Goal: Communication & Community: Answer question/provide support

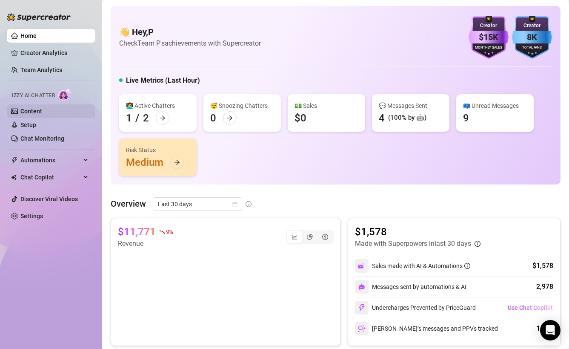
click at [41, 113] on link "Content" at bounding box center [31, 111] width 22 height 7
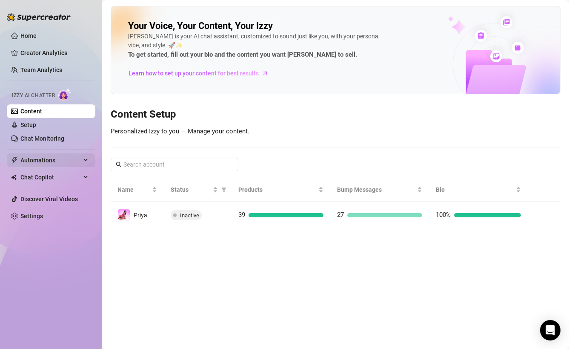
click at [58, 156] on span "Automations" at bounding box center [50, 160] width 60 height 14
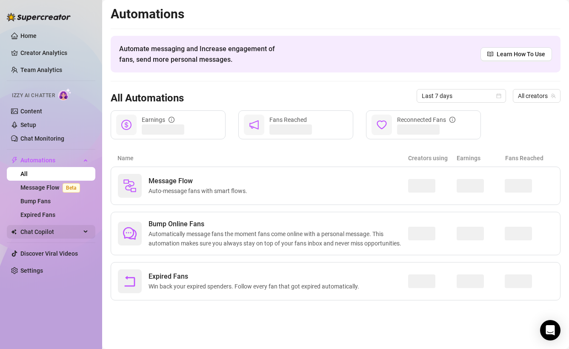
click at [24, 232] on span "Chat Copilot" at bounding box center [50, 232] width 60 height 14
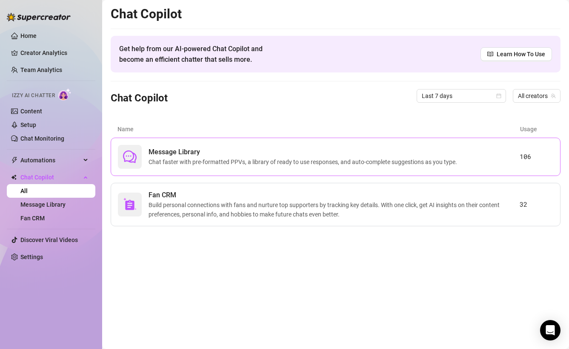
click at [194, 162] on span "Chat faster with pre-formatted PPVs, a library of ready to use responses, and a…" at bounding box center [305, 161] width 312 height 9
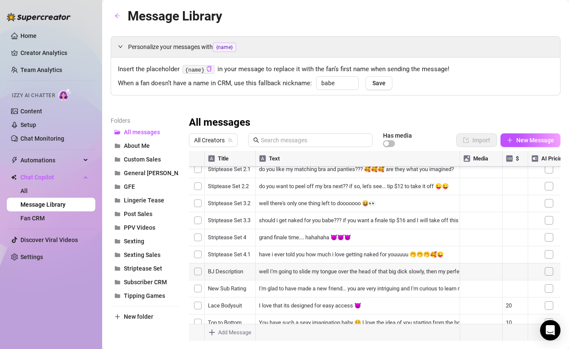
scroll to position [17, 0]
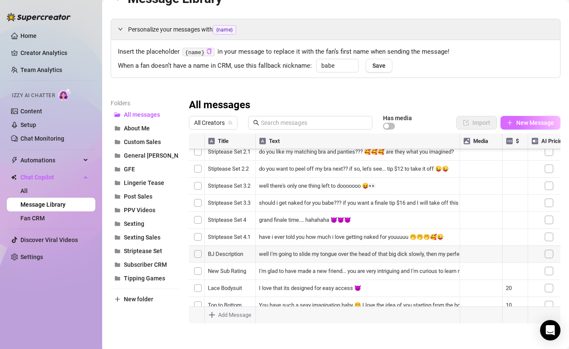
click at [521, 126] on button "New Message" at bounding box center [531, 123] width 60 height 14
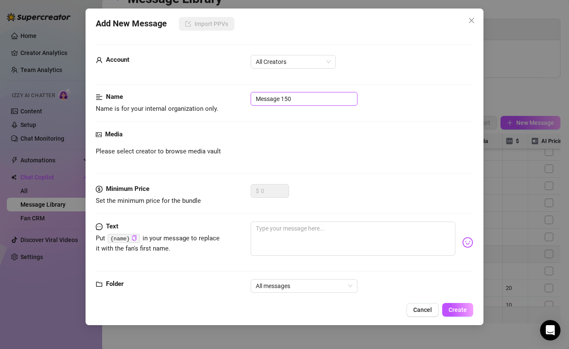
drag, startPoint x: 296, startPoint y: 97, endPoint x: 213, endPoint y: 101, distance: 83.1
click at [213, 101] on div "Name Name is for your internal organization only. Message 150" at bounding box center [285, 103] width 378 height 22
type input "TOS Reminder"
click at [281, 238] on textarea at bounding box center [353, 238] width 205 height 34
paste textarea "I just want to gently remind you that our chat has to abide by the terms and co…"
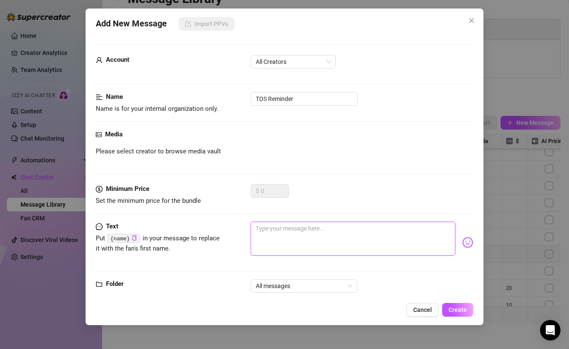
type textarea "I just want to gently remind you that our chat has to abide by the terms and co…"
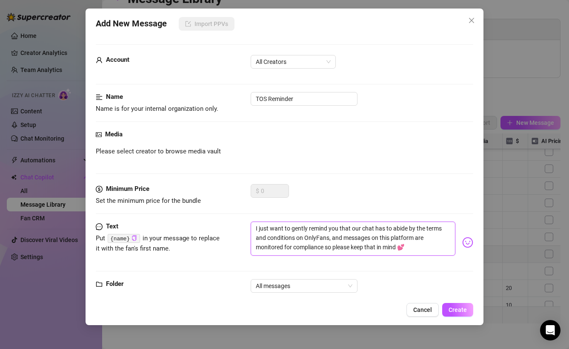
click at [426, 230] on textarea "I just want to gently remind you that our chat has to abide by the terms and co…" at bounding box center [353, 238] width 205 height 34
type textarea "I just want to gently remind you that our chat has to abide by the erms and con…"
type textarea "I just want to gently remind you that our chat has to abide by the Terms and co…"
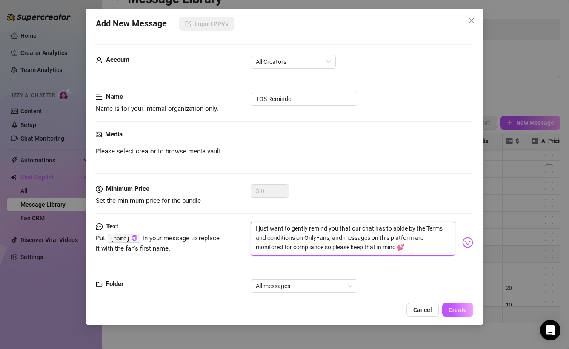
click at [269, 237] on textarea "I just want to gently remind you that our chat has to abide by the Terms and co…" at bounding box center [353, 238] width 205 height 34
type textarea "I just want to gently remind you that our chat has to abide by the Terms and on…"
type textarea "I just want to gently remind you that our chat has to abide by the Terms and Co…"
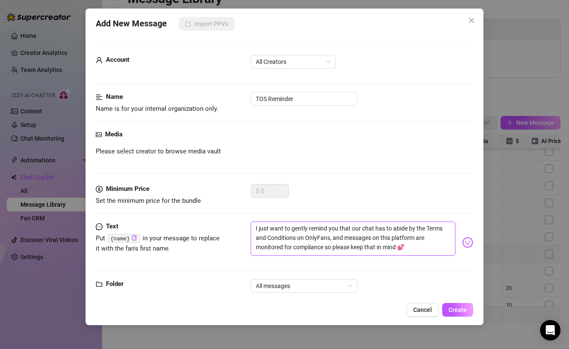
click at [295, 237] on textarea "I just want to gently remind you that our chat has to abide by the Terms and Co…" at bounding box center [353, 238] width 205 height 34
type textarea "I just want to gently remind you that our chat has to abide by the Terms and Co…"
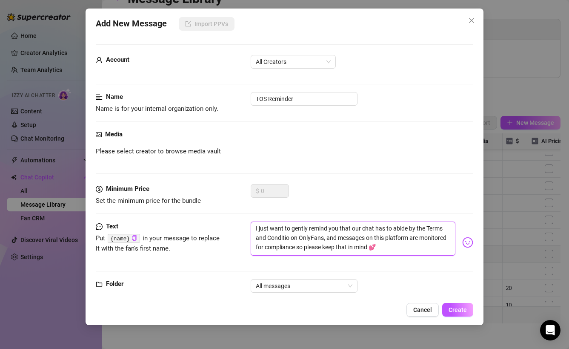
type textarea "I just want to gently remind you that our chat has to abide by the Terms and Co…"
type textarea "I just want to gently remind you that our chat has to abide by the Terms and [P…"
type textarea "I just want to gently remind you that our chat has to abide by the Terms and Co…"
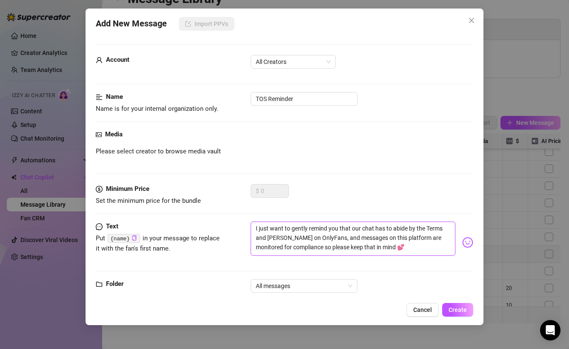
type textarea "I just want to gently remind you that our chat has to abide by the Terms and Co…"
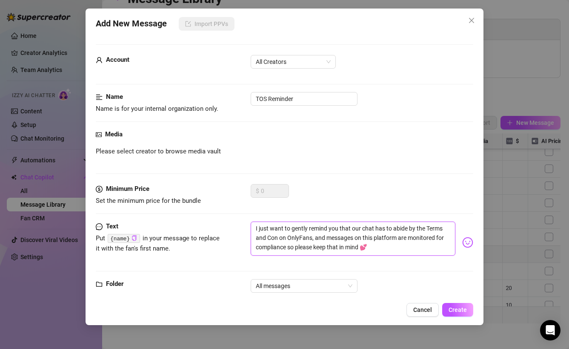
type textarea "I just want to gently remind you that our chat has to abide by the Terms and Co…"
type textarea "I just want to gently remind you that our chat has to abide by the Terms and C …"
type textarea "I just want to gently remind you that our chat has to abide by the Terms and on…"
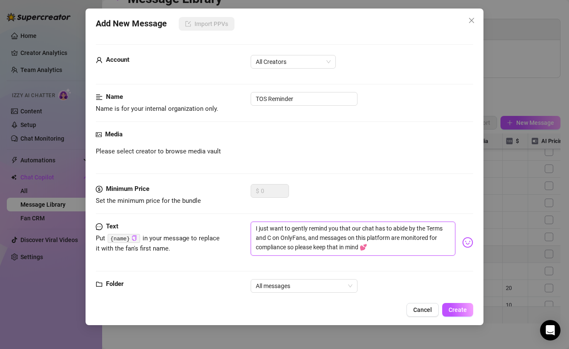
type textarea "I just want to gently remind you that our chat has to abide by the Terms and on…"
type textarea "I just want to gently remind you that our chat has to abide by the Terms an on …"
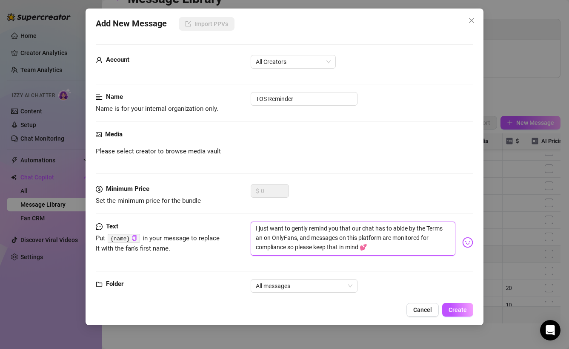
type textarea "I just want to gently remind you that our chat has to abide by the Terms a on O…"
type textarea "I just want to gently remind you that our chat has to abide by the Terms on Onl…"
type textarea "I just want to gently remind you that our chat has to abide by the Terms o on O…"
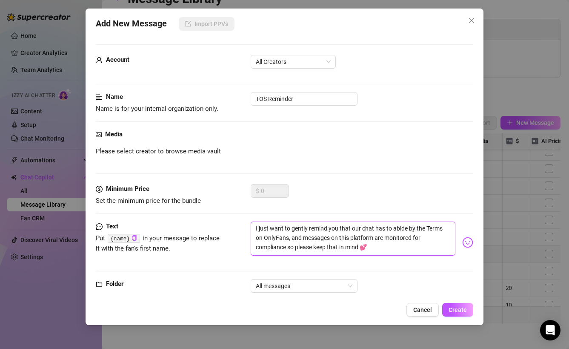
type textarea "I just want to gently remind you that our chat has to abide by the Terms o on O…"
type textarea "I just want to gently remind you that our chat has to abide by the Terms of on …"
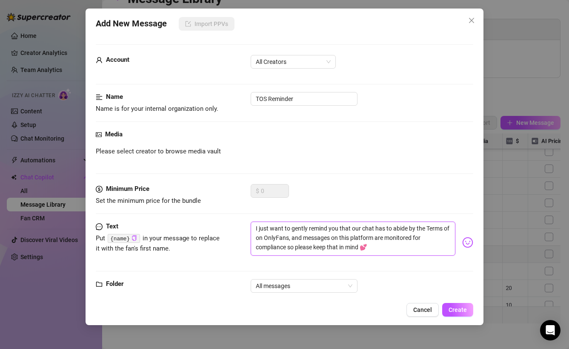
type textarea "I just want to gently remind you that our chat has to abide by the Terms of S o…"
type textarea "I just want to gently remind you that our chat has to abide by the Terms of Se …"
type textarea "I just want to gently remind you that our chat has to abide by the Terms of Ser…"
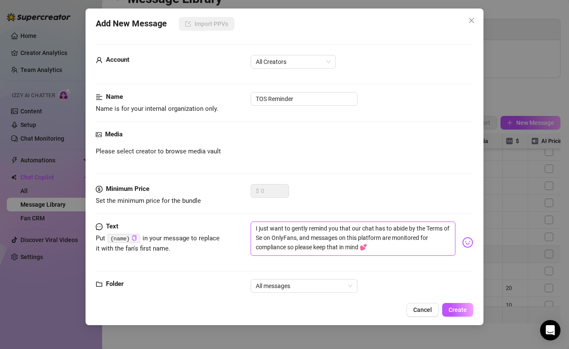
type textarea "I just want to gently remind you that our chat has to abide by the Terms of Ser…"
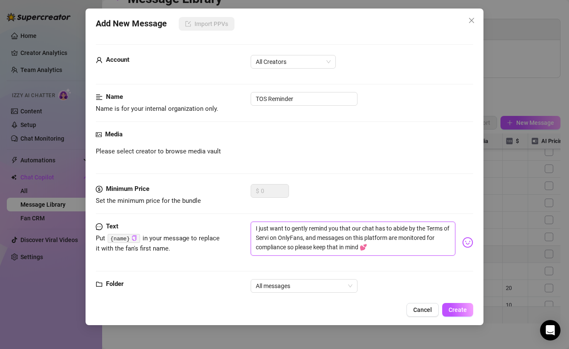
type textarea "I just want to gently remind you that our chat has to abide by the Terms of Ser…"
click at [310, 234] on textarea "I just want to gently remind you that our chat has to abide by the Terms of Ser…" at bounding box center [353, 238] width 205 height 34
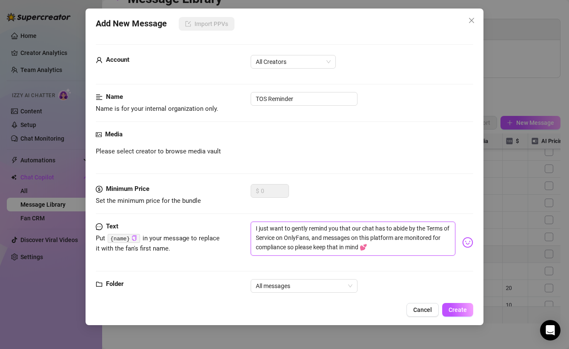
click at [277, 236] on textarea "I just want to gently remind you that our chat has to abide by the Terms of Ser…" at bounding box center [353, 238] width 205 height 34
type textarea "I just want to gently remind you that our chat has to abide by the Terms of Ser…"
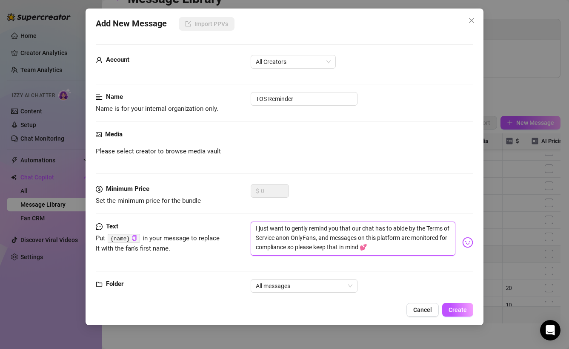
type textarea "I just want to gently remind you that our chat has to abide by the Terms of Ser…"
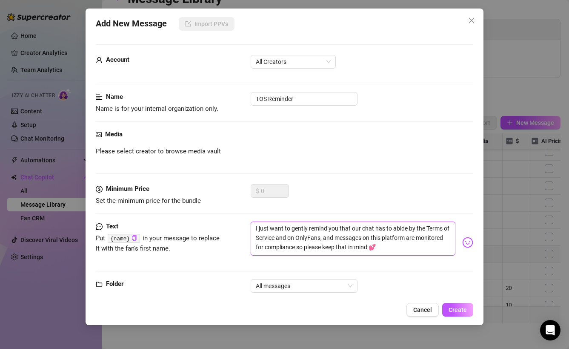
type textarea "I just want to gently remind you that our chat has to abide by the Terms of Ser…"
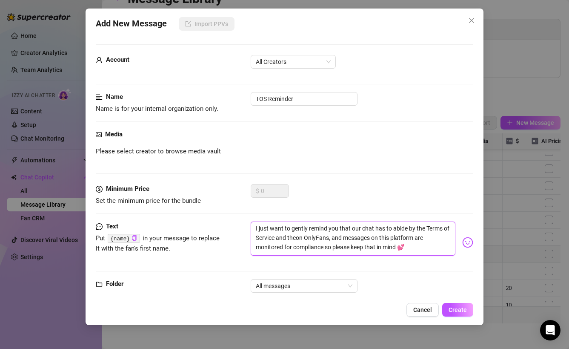
type textarea "I just want to gently remind you that our chat has to abide by the Terms of Ser…"
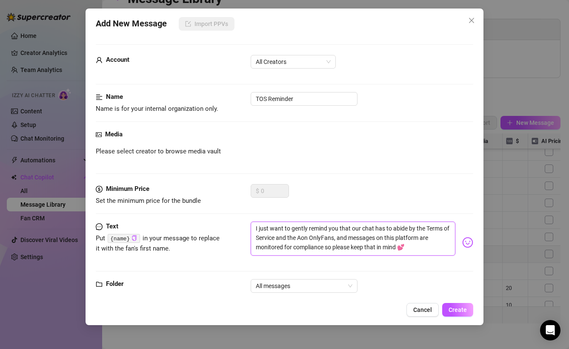
type textarea "I just want to gently remind you that our chat has to abide by the Terms of Ser…"
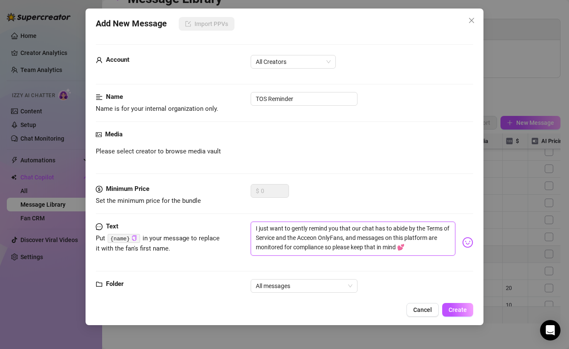
type textarea "I just want to gently remind you that our chat has to abide by the Terms of Ser…"
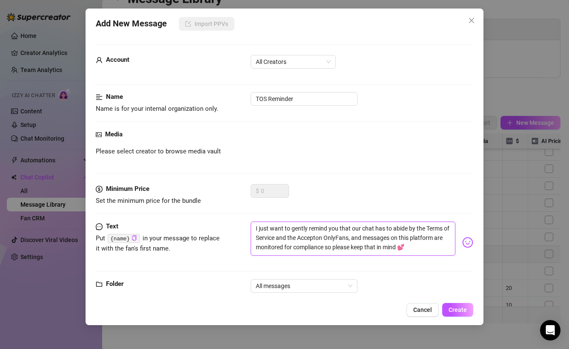
type textarea "I just want to gently remind you that our chat has to abide by the Terms of Ser…"
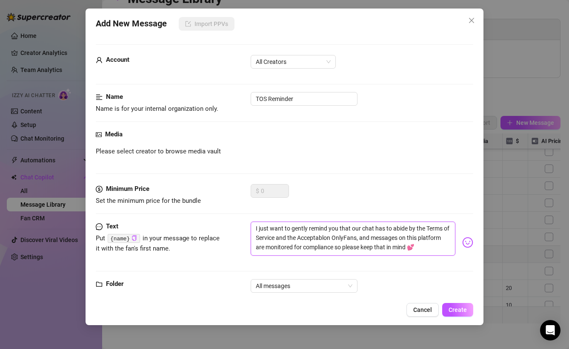
type textarea "I just want to gently remind you that our chat has to abide by the Terms of Ser…"
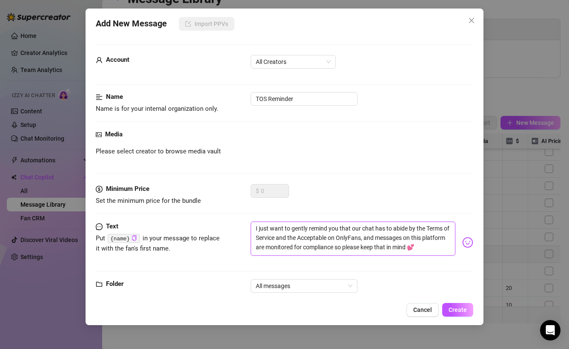
type textarea "I just want to gently remind you that our chat has to abide by the Terms of Ser…"
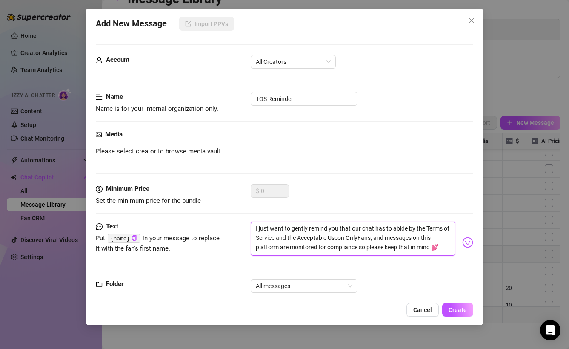
type textarea "I just want to gently remind you that our chat has to abide by the Terms of Ser…"
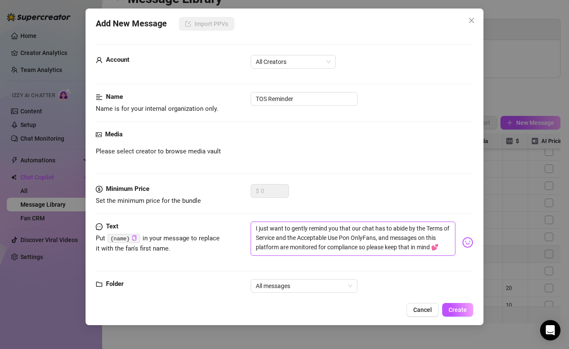
type textarea "I just want to gently remind you that our chat has to abide by the Terms of Ser…"
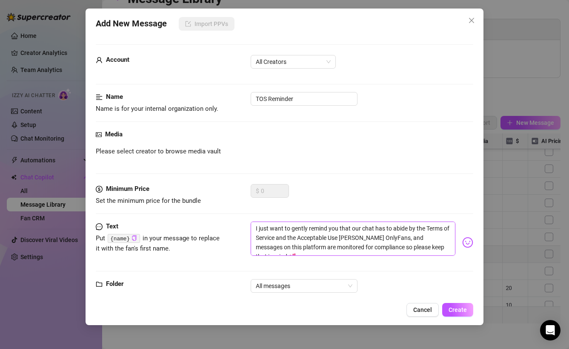
type textarea "I just want to gently remind you that our chat has to abide by the Terms of Ser…"
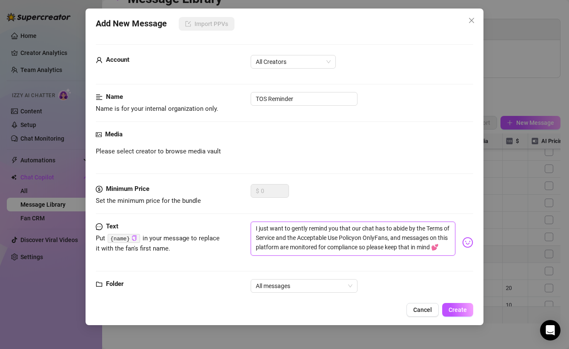
type textarea "I just want to gently remind you that our chat has to abide by the Terms of Ser…"
click at [404, 240] on textarea "I just want to gently remind you that our chat has to abide by the Terms of Ser…" at bounding box center [353, 238] width 205 height 34
type textarea "I just want to gently remind you that our chat has to abide by the Terms of Ser…"
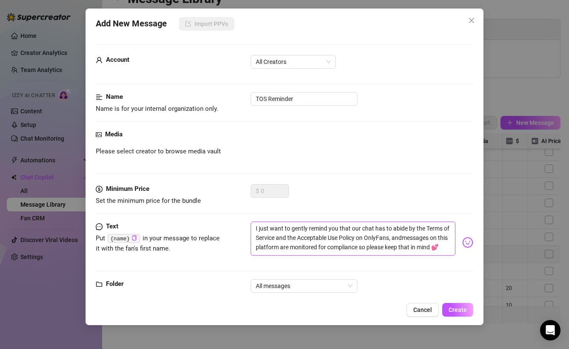
type textarea "I just want to gently remind you that our chat has to abide by the Terms of Ser…"
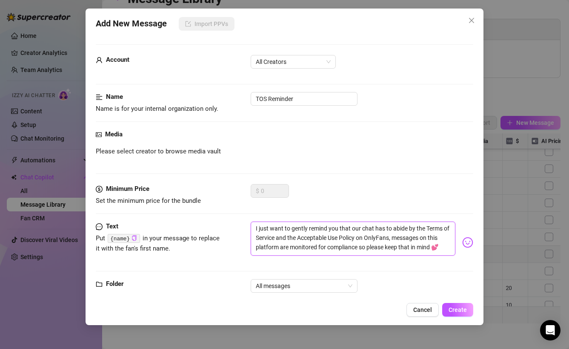
type textarea "I just want to gently remind you that our chat has to abide by the Terms of Ser…"
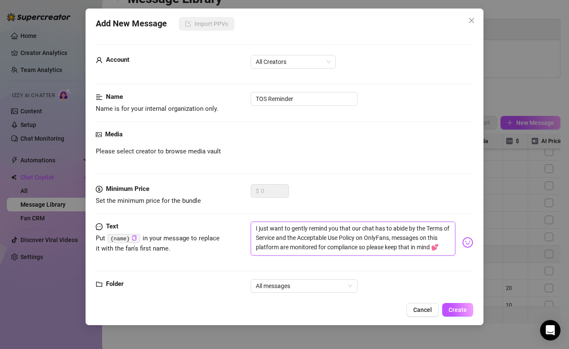
type textarea "I just want to gently remind you that our chat has to abide by the Terms of Ser…"
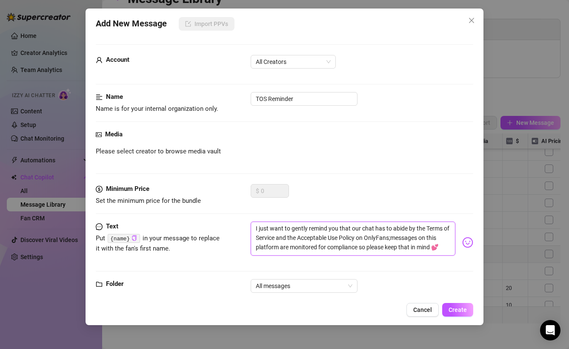
type textarea "I just want to gently remind you that our chat has to abide by the Terms of Ser…"
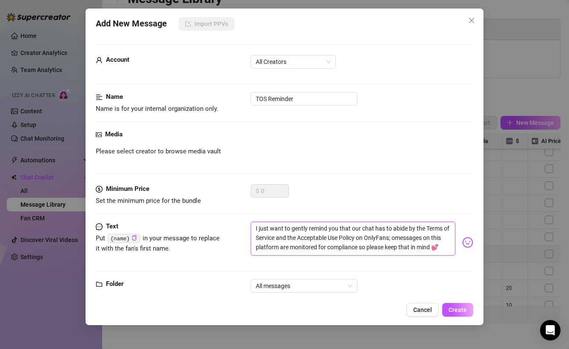
type textarea "I just want to gently remind you that our chat has to abide by the Terms of Ser…"
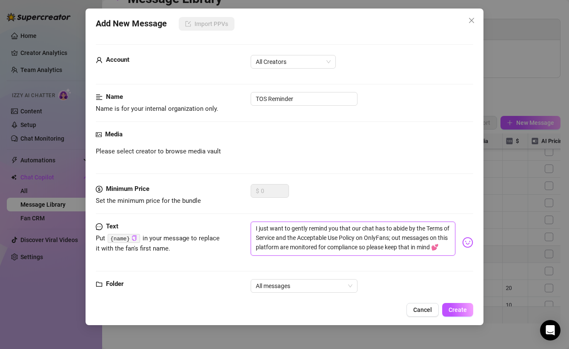
type textarea "I just want to gently remind you that our chat has to abide by the Terms of Ser…"
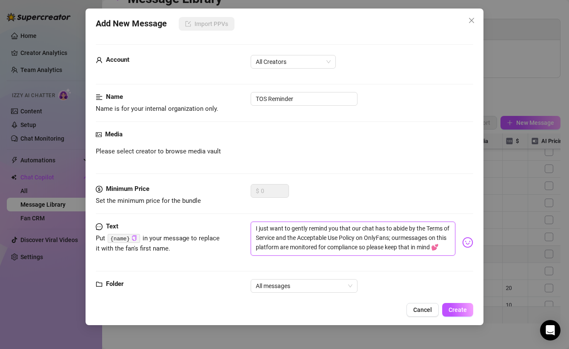
type textarea "I just want to gently remind you that our chat has to abide by the Terms of Ser…"
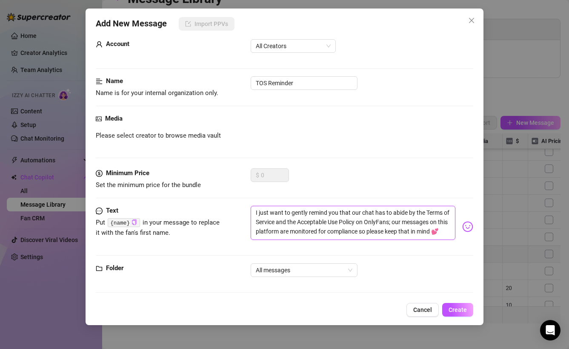
scroll to position [18, 0]
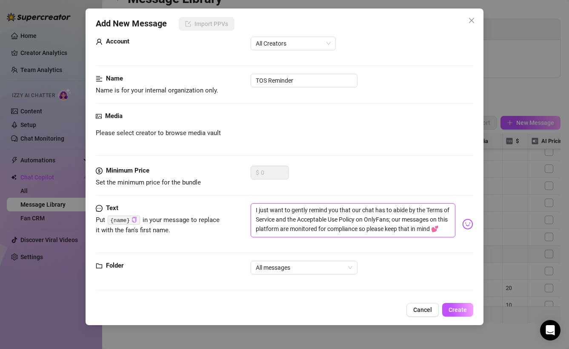
click at [357, 229] on textarea "I just want to gently remind you that our chat has to abide by the Terms of Ser…" at bounding box center [353, 220] width 205 height 34
click at [431, 218] on textarea "I just want to gently remind you that our chat has to abide by the Terms of Ser…" at bounding box center [353, 220] width 205 height 34
type textarea "I just want to gently remind you that our chat has to abide by the Terms of Ser…"
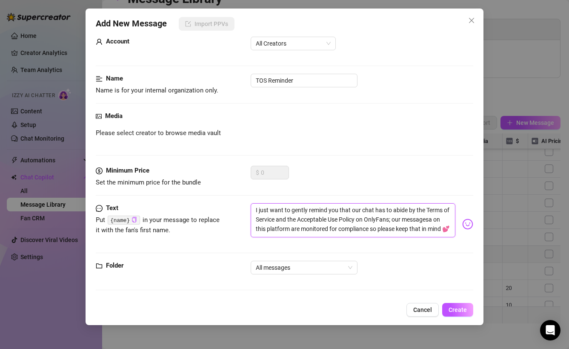
type textarea "I just want to gently remind you that our chat has to abide by the Terms of Ser…"
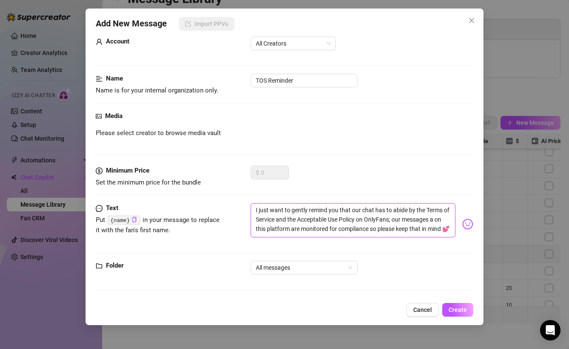
type textarea "I just want to gently remind you that our chat has to abide by the Terms of Ser…"
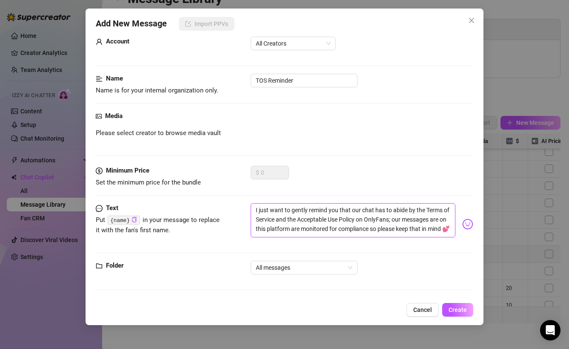
type textarea "I just want to gently remind you that our chat has to abide by the Terms of Ser…"
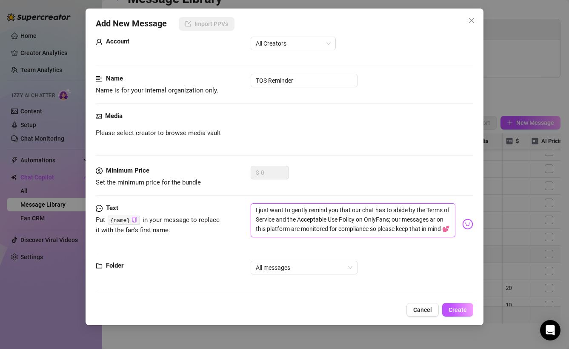
type textarea "I just want to gently remind you that our chat has to abide by the Terms of Ser…"
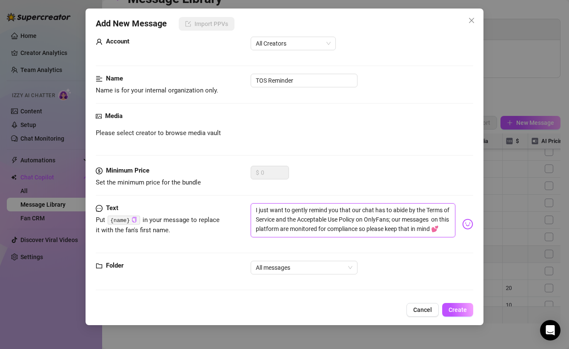
type textarea "I just want to gently remind you that our chat has to abide by the Terms of Ser…"
click at [289, 230] on textarea "I just want to gently remind you that our chat has to abide by the Terms of Ser…" at bounding box center [353, 220] width 205 height 34
type textarea "I just want to gently remind you that our chat has to abide by the Terms of Ser…"
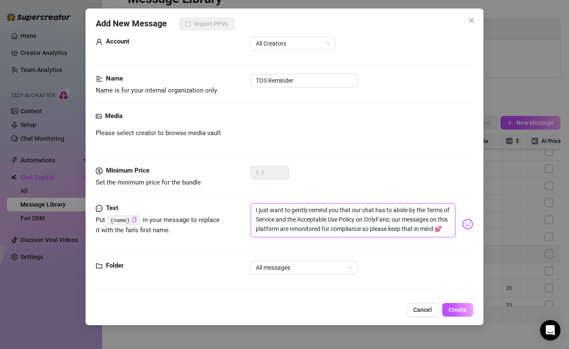
type textarea "I just want to gently remind you that our chat has to abide by the Terms of Ser…"
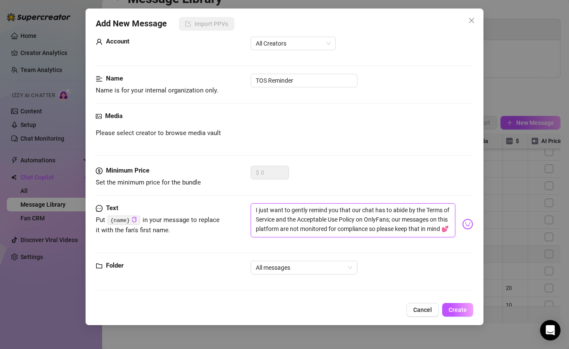
type textarea "I just want to gently remind you that our chat has to abide by the Terms of Ser…"
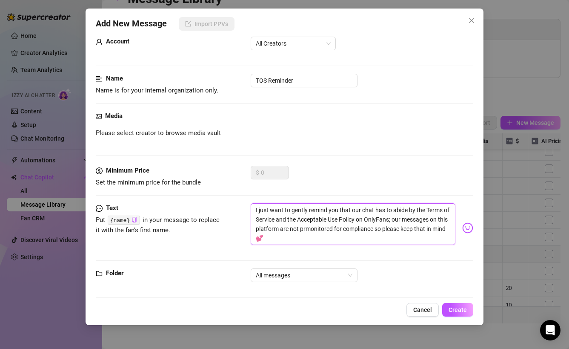
type textarea "I just want to gently remind you that our chat has to abide by the Terms of Ser…"
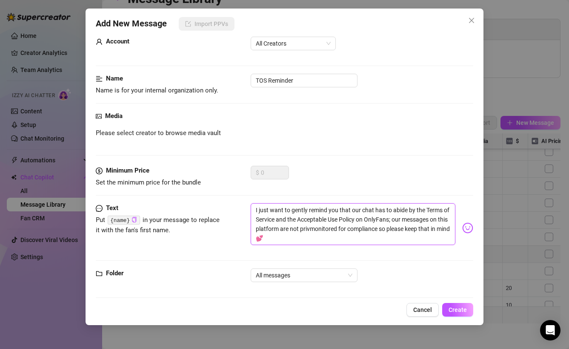
type textarea "I just want to gently remind you that our chat has to abide by the Terms of Ser…"
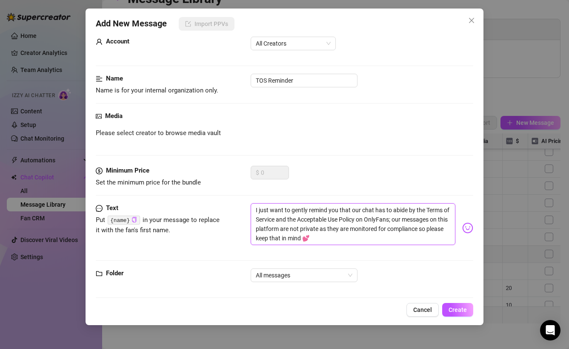
click at [378, 228] on textarea "I just want to gently remind you that our chat has to abide by the Terms of Ser…" at bounding box center [353, 224] width 205 height 42
click at [281, 227] on textarea "I just want to gently remind you that our chat has to abide by the Terms of Ser…" at bounding box center [353, 224] width 205 height 42
drag, startPoint x: 307, startPoint y: 227, endPoint x: 258, endPoint y: 226, distance: 48.5
click at [258, 226] on textarea "I just want to gently remind you that our chat has to abide by the Terms of Ser…" at bounding box center [353, 224] width 205 height 42
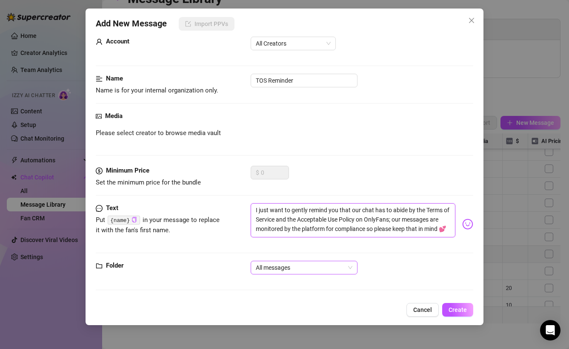
click at [299, 266] on span "All messages" at bounding box center [304, 267] width 97 height 13
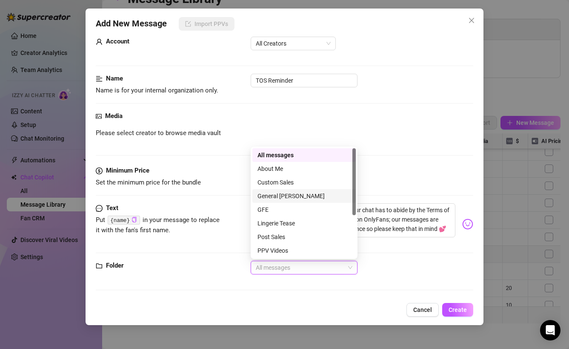
click at [281, 194] on div "General [PERSON_NAME]" at bounding box center [304, 195] width 93 height 9
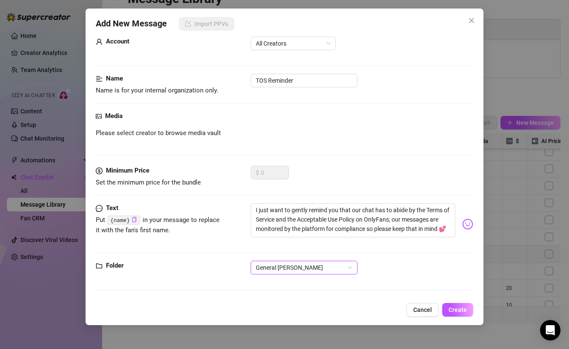
click at [379, 147] on div "Media Please select creator to browse media vault" at bounding box center [285, 138] width 378 height 54
click at [272, 209] on textarea "I just want to gently remind you that our chat has to abide by the Terms of Ser…" at bounding box center [353, 220] width 205 height 34
click at [361, 210] on textarea "I want to gently remind you that our chat has to abide by the Terms of Service …" at bounding box center [353, 220] width 205 height 34
click at [457, 312] on span "Create" at bounding box center [458, 309] width 18 height 7
